Goal: Navigation & Orientation: Find specific page/section

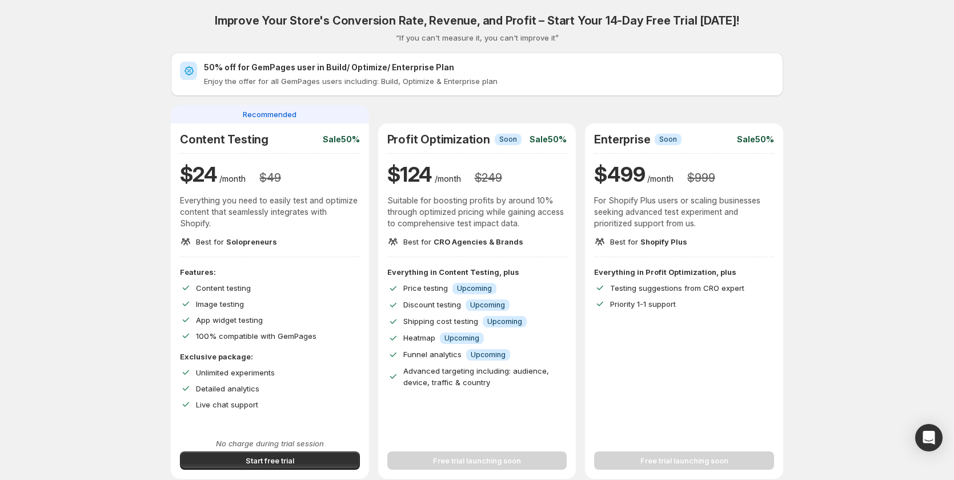
drag, startPoint x: 104, startPoint y: 115, endPoint x: 115, endPoint y: 106, distance: 14.6
click at [109, 115] on div "Improve Your Store's Conversion Rate, Revenue, and Profit – Start Your 14-Day F…" at bounding box center [477, 406] width 926 height 813
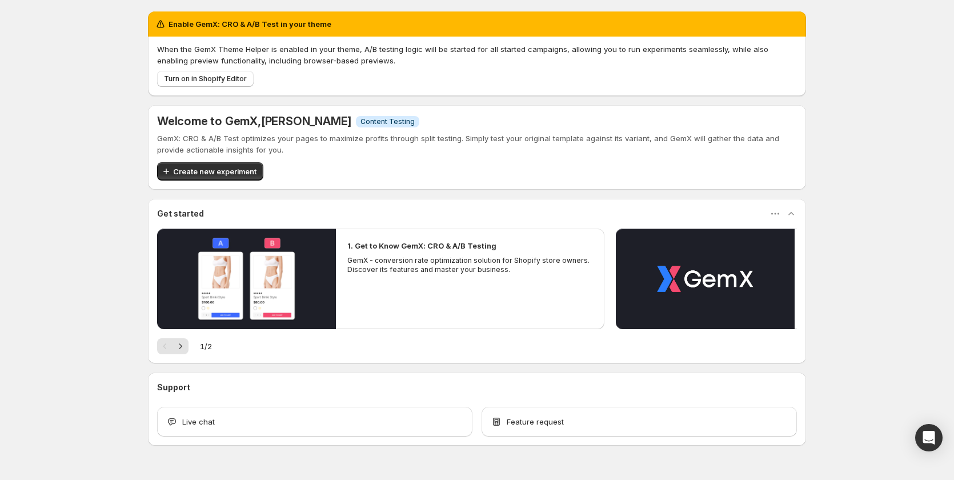
scroll to position [27, 0]
